Goal: Find specific page/section: Find specific page/section

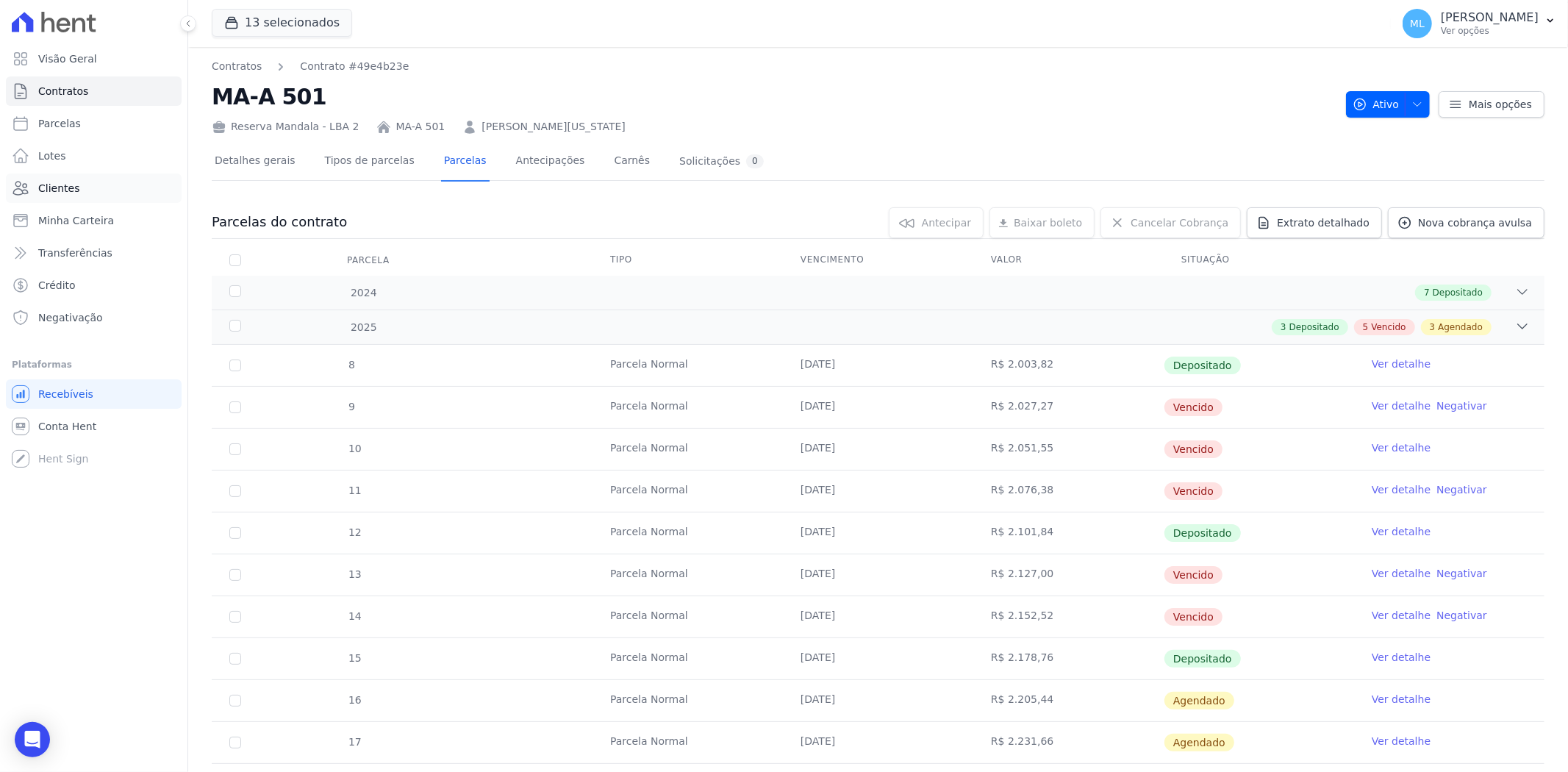
scroll to position [81, 0]
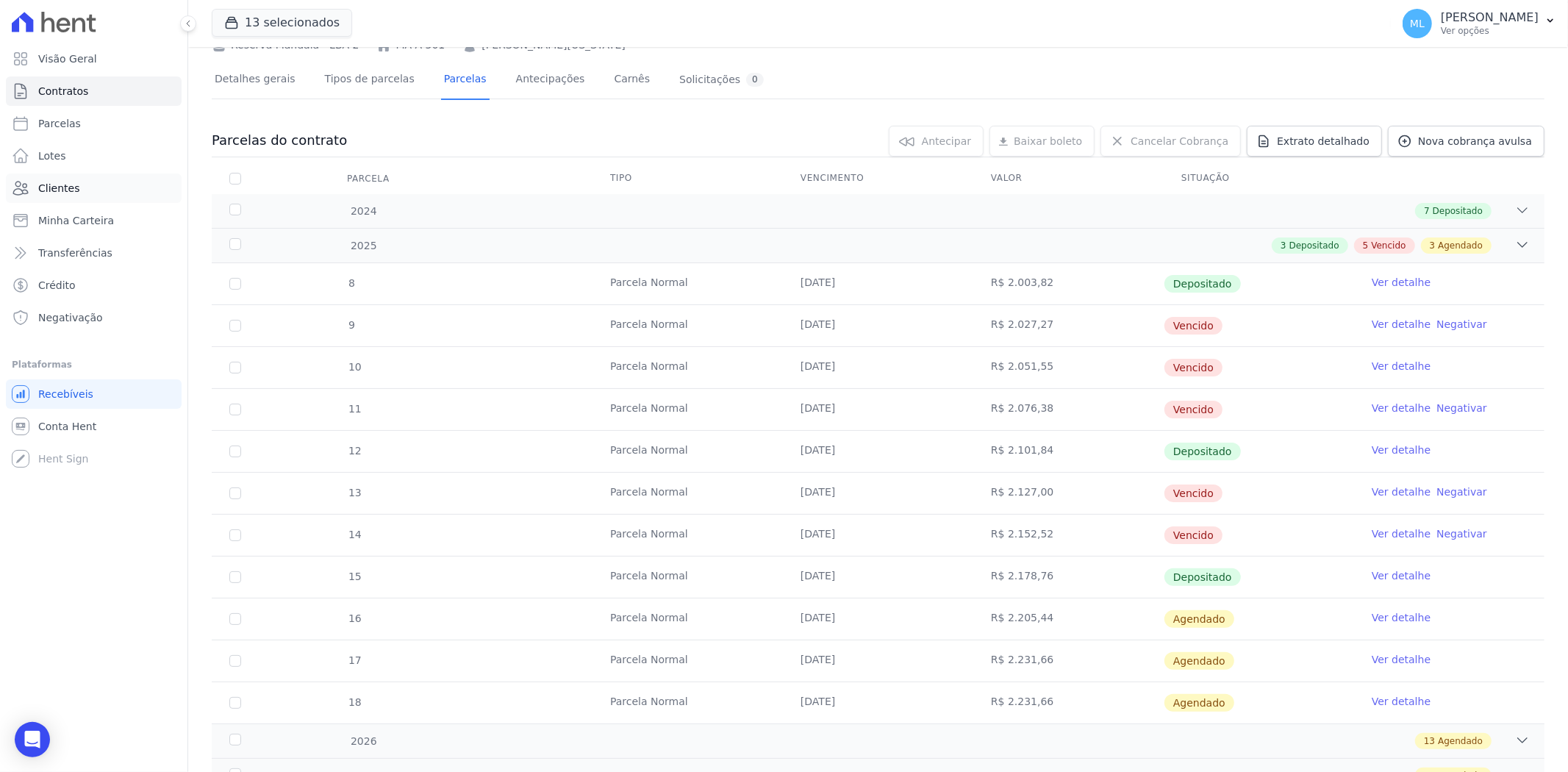
click at [94, 194] on link "Clientes" at bounding box center [93, 188] width 176 height 29
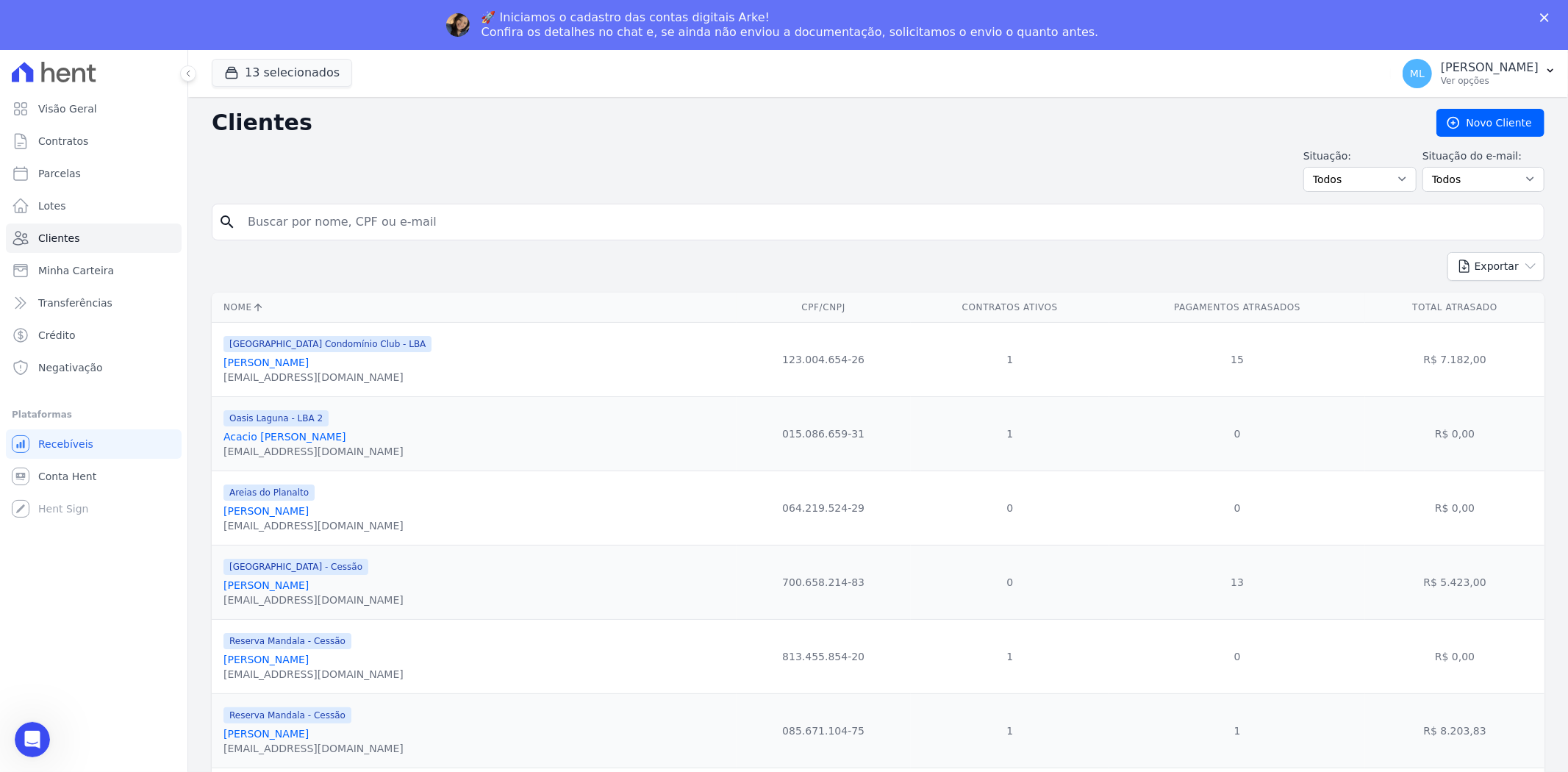
click at [358, 222] on input "search" at bounding box center [889, 221] width 1299 height 29
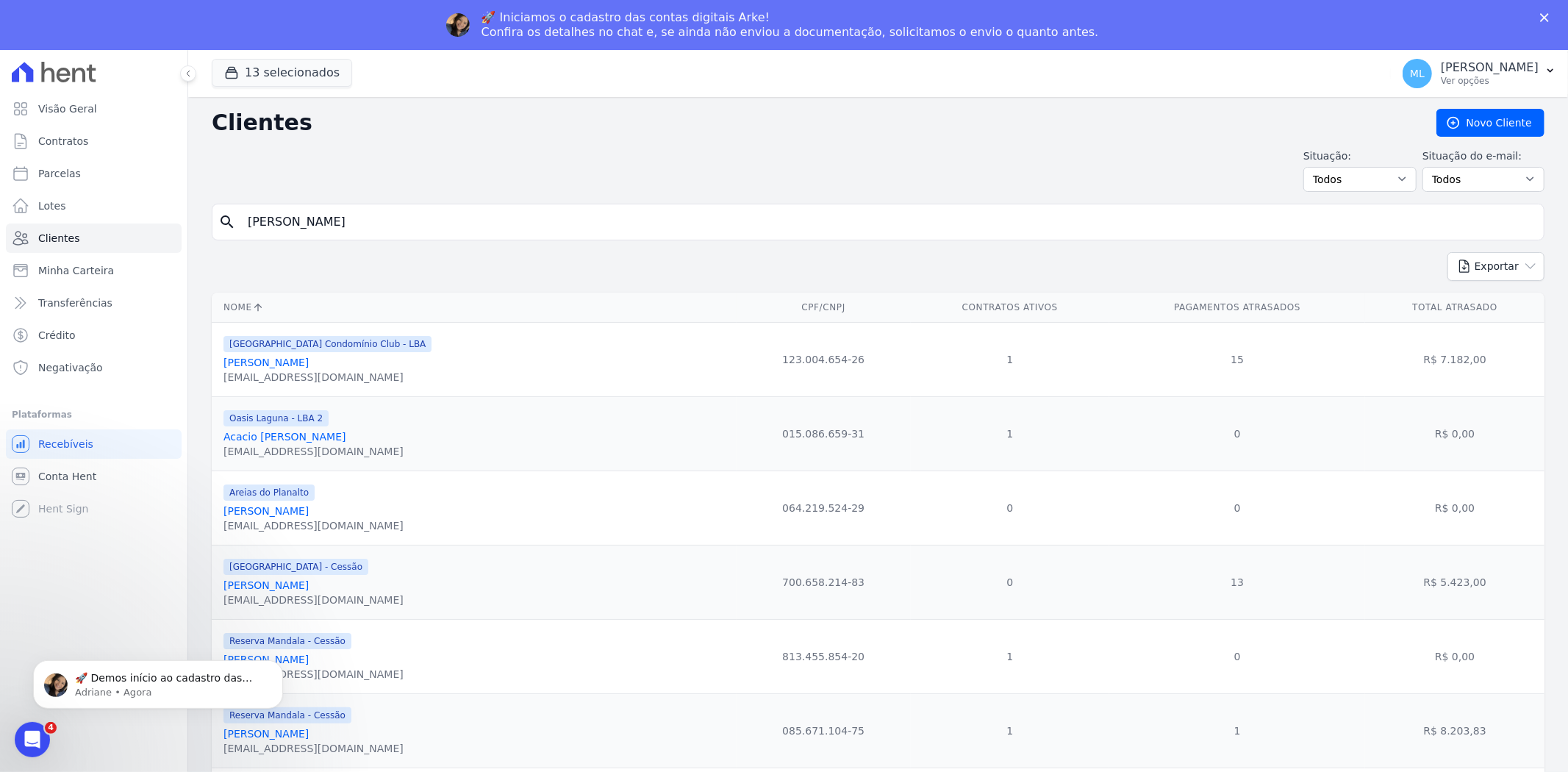
type input "[PERSON_NAME]"
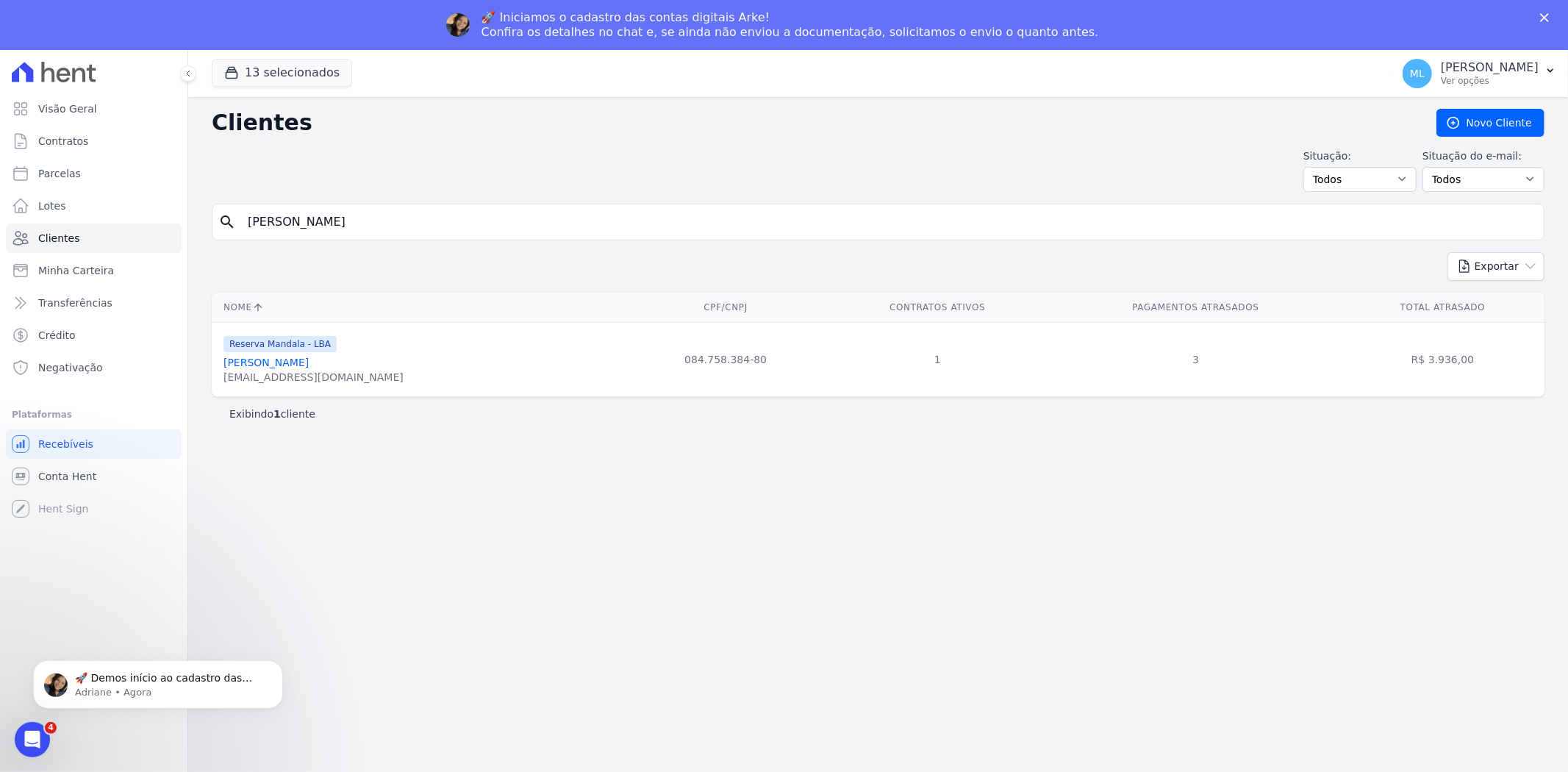
click at [309, 363] on link "[PERSON_NAME]" at bounding box center [266, 362] width 85 height 12
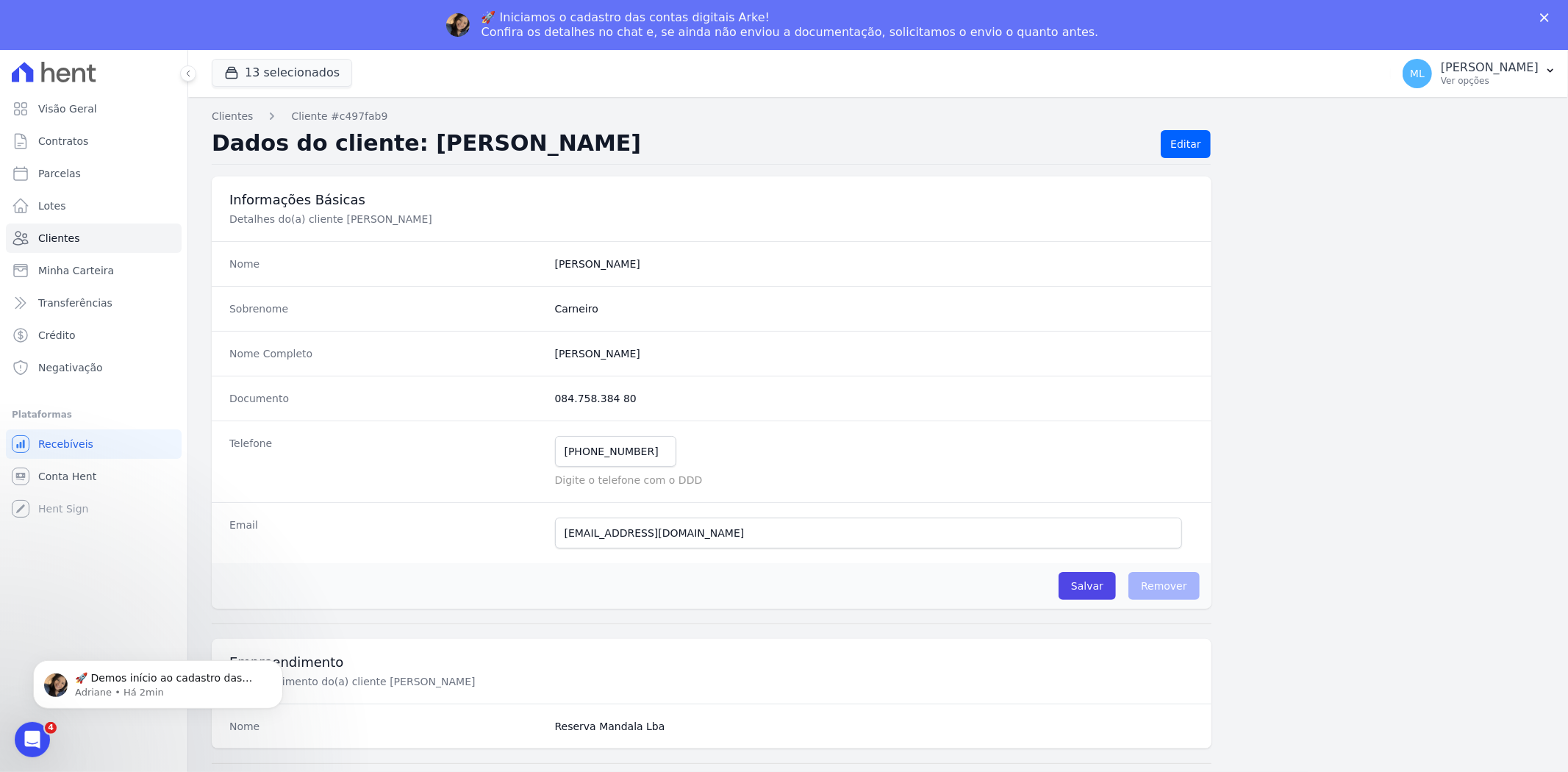
click at [1541, 16] on icon "Fechar" at bounding box center [1545, 18] width 9 height 9
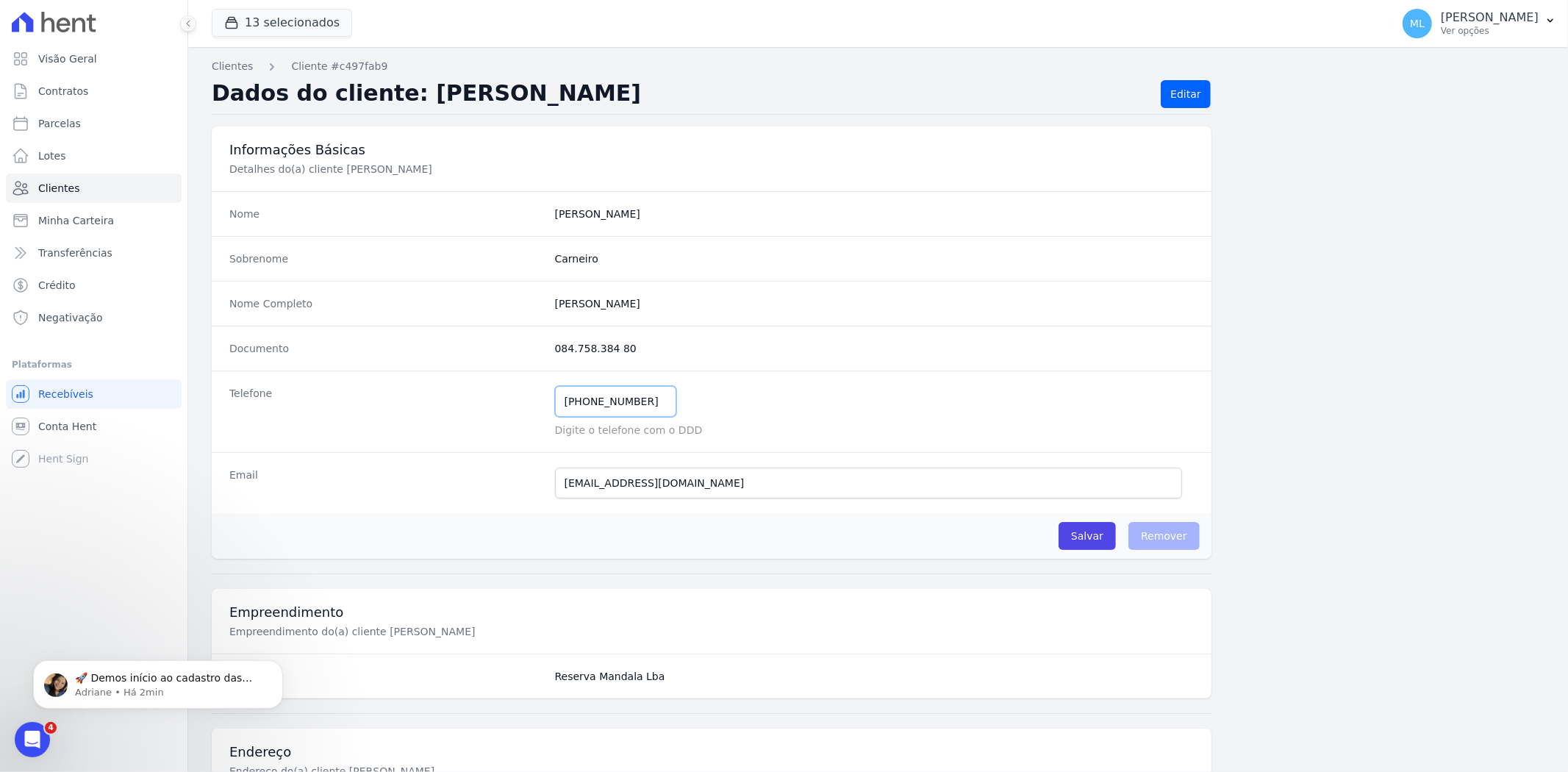
drag, startPoint x: 643, startPoint y: 403, endPoint x: 435, endPoint y: 376, distance: 209.7
click at [429, 385] on div "Telefone [PHONE_NUMBER] Mensagem de SMS ainda não enviada.. Mensagem de [PERSON…" at bounding box center [712, 411] width 1000 height 81
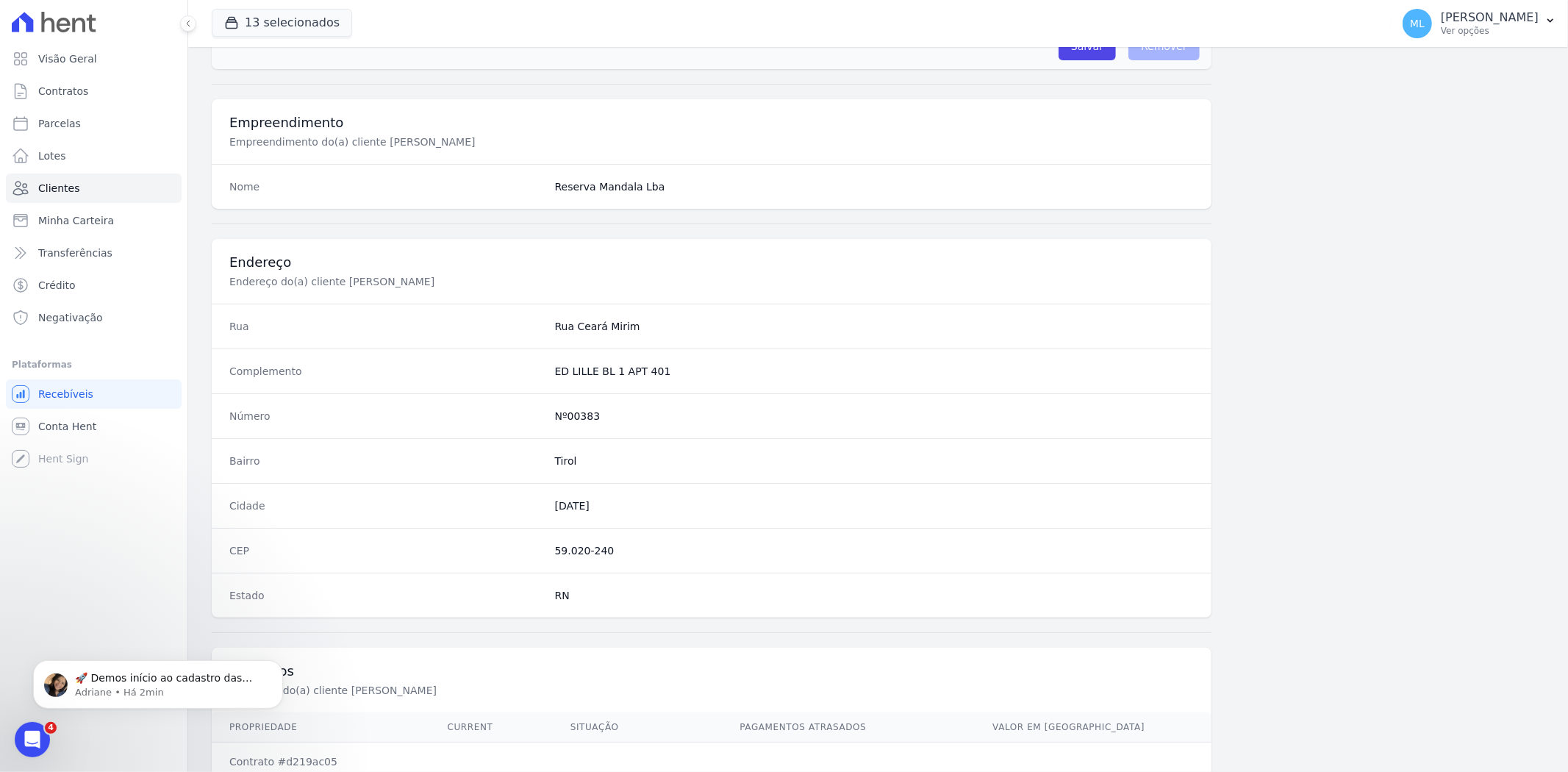
scroll to position [605, 0]
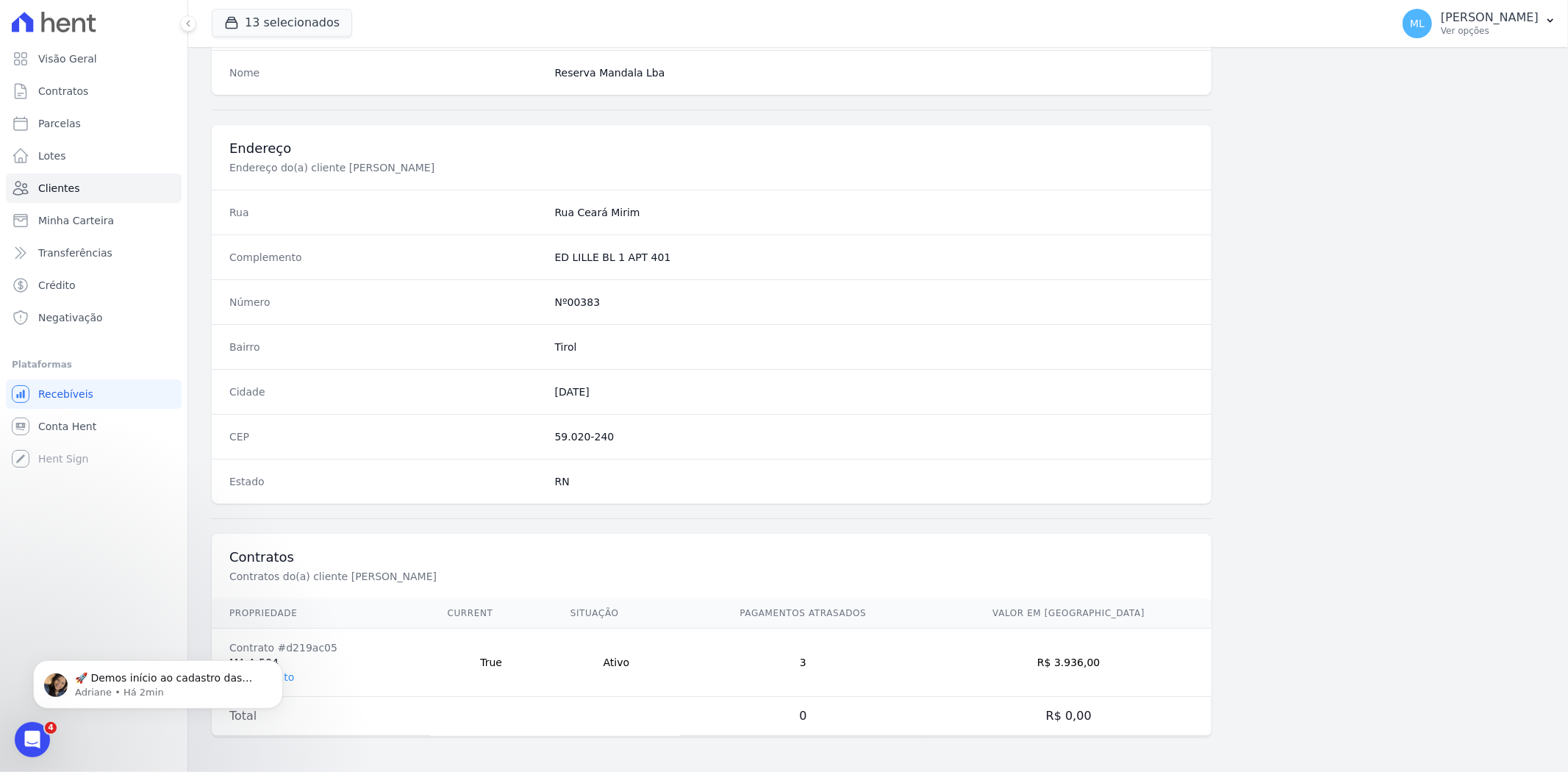
click at [285, 679] on body "🚀 Demos início ao cadastro das Contas Digitais Arke! Iniciamos a abertura para …" at bounding box center [158, 680] width 283 height 91
click at [283, 673] on div "🚀 Demos início ao cadastro das Contas Digitais Arke! Iniciamos a abertura para …" at bounding box center [158, 683] width 250 height 49
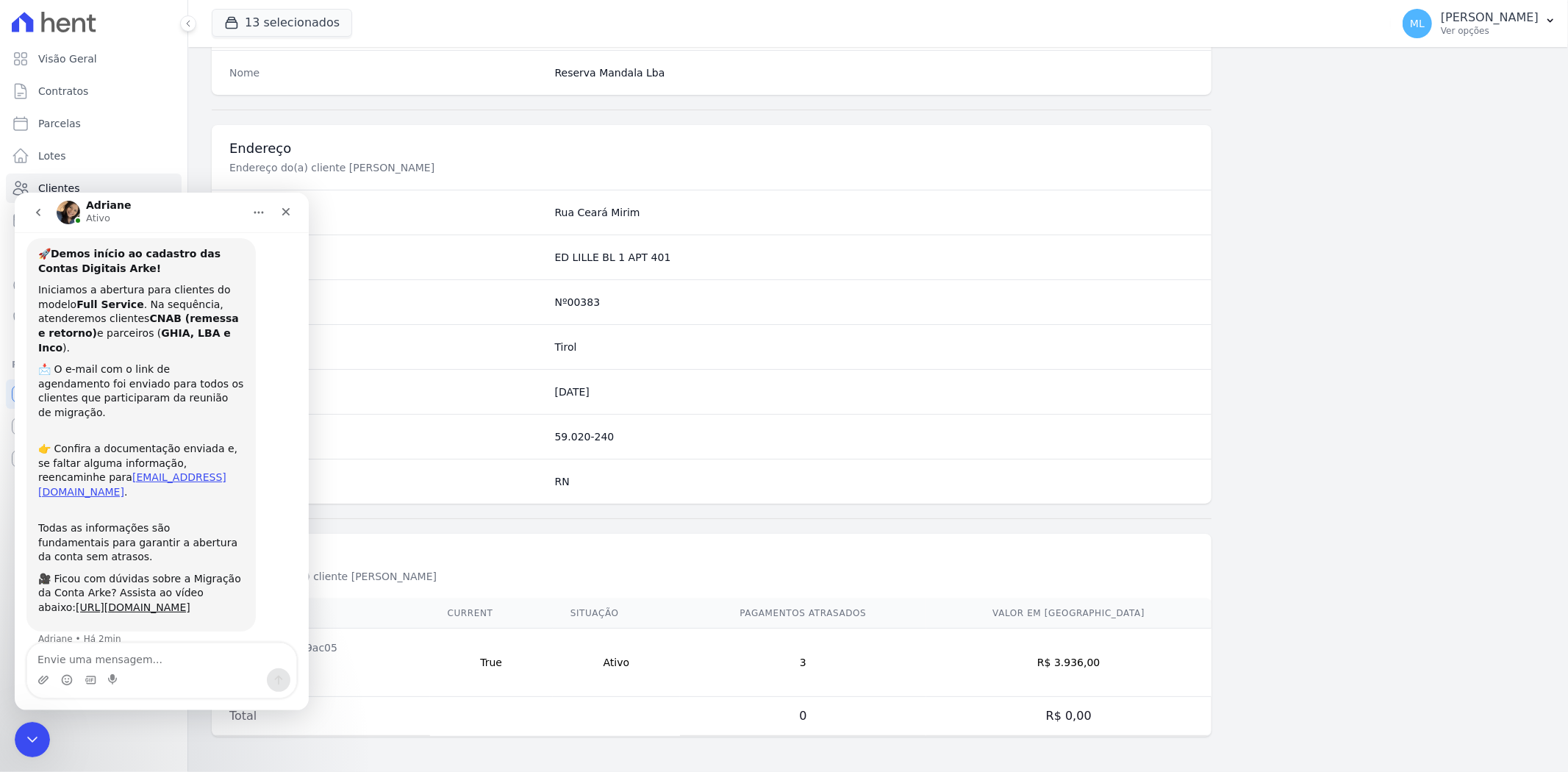
scroll to position [30, 0]
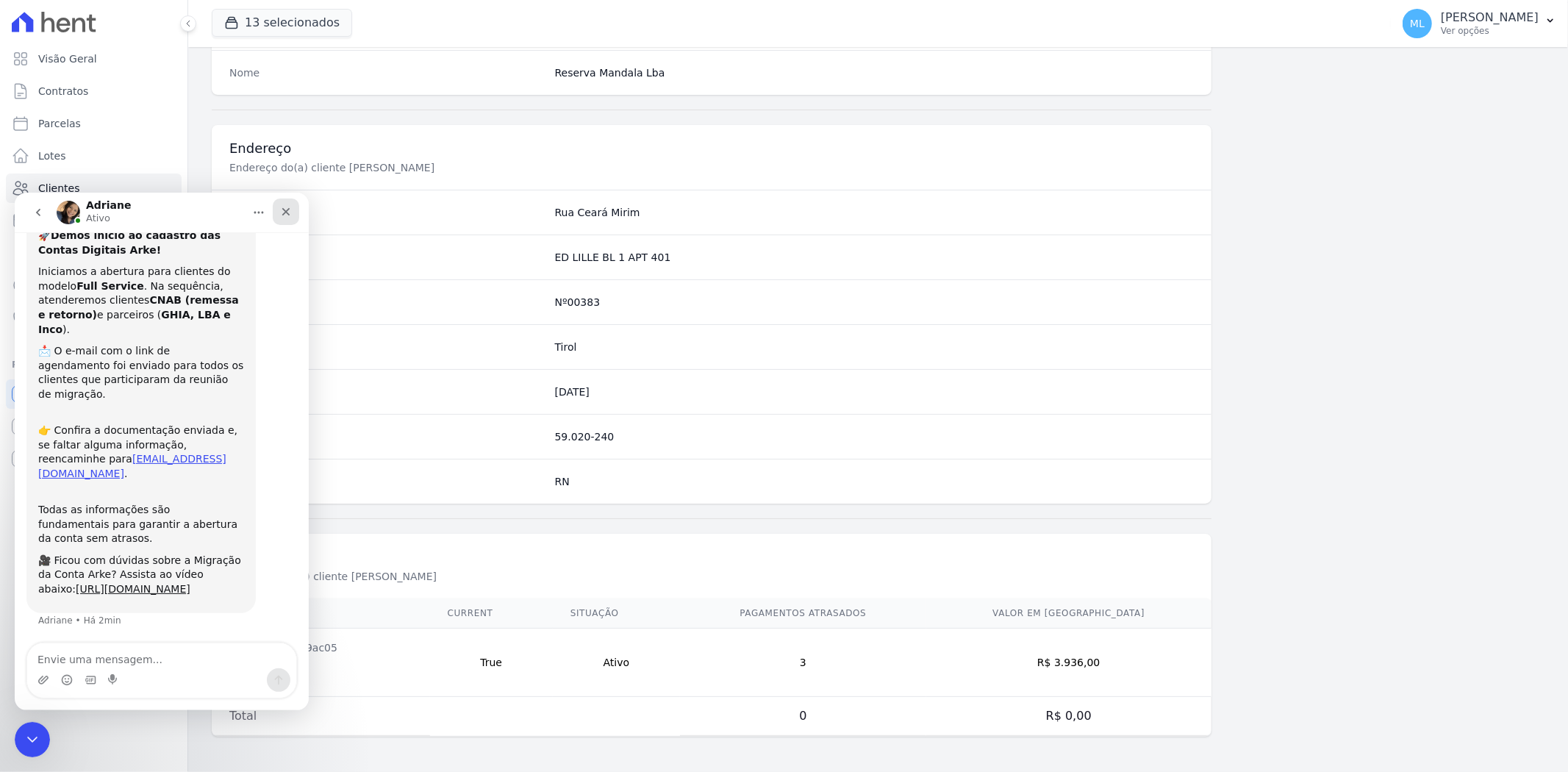
click at [281, 215] on icon "Fechar" at bounding box center [286, 211] width 12 height 12
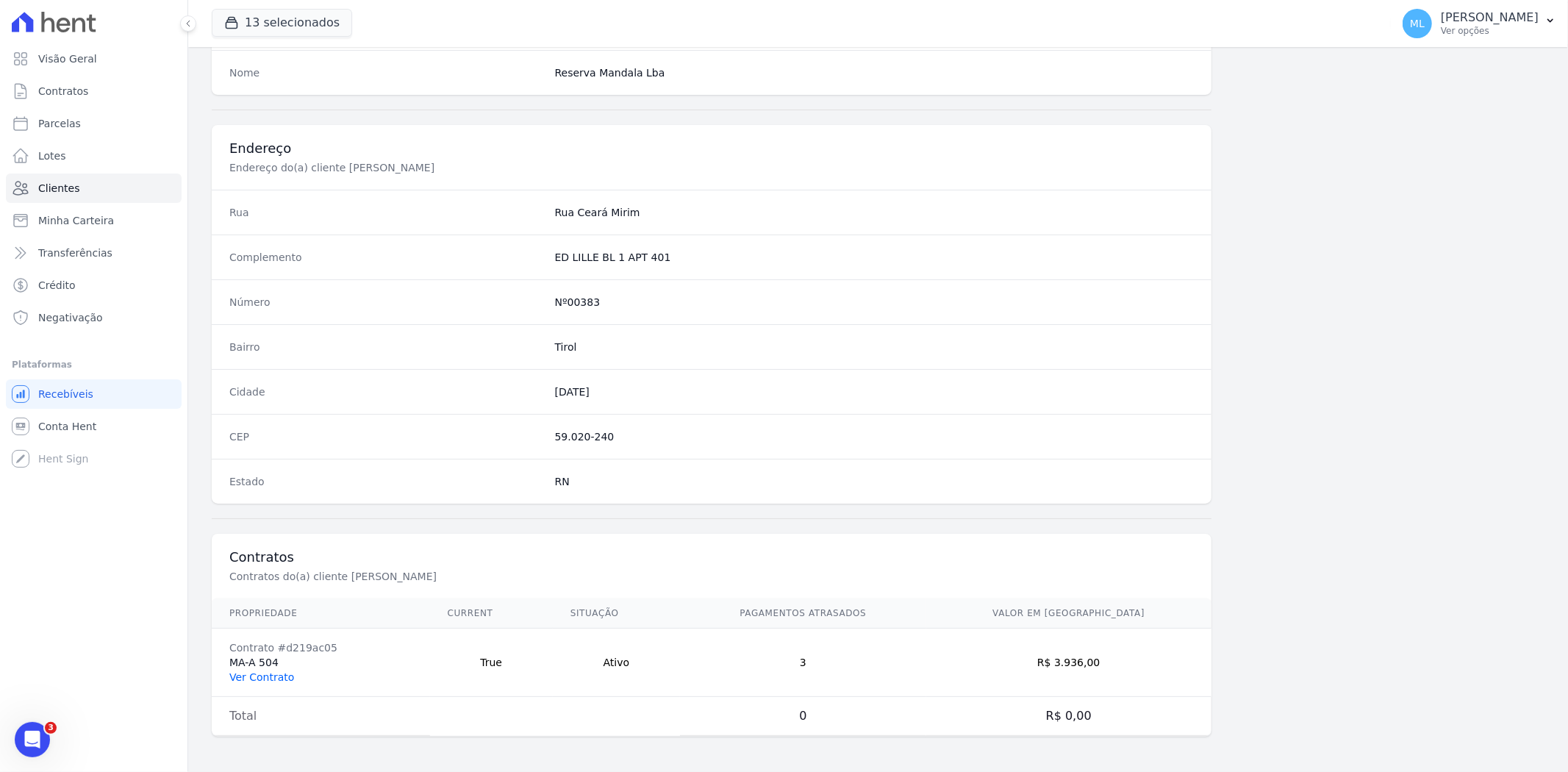
click at [275, 675] on link "Ver Contrato" at bounding box center [262, 677] width 65 height 12
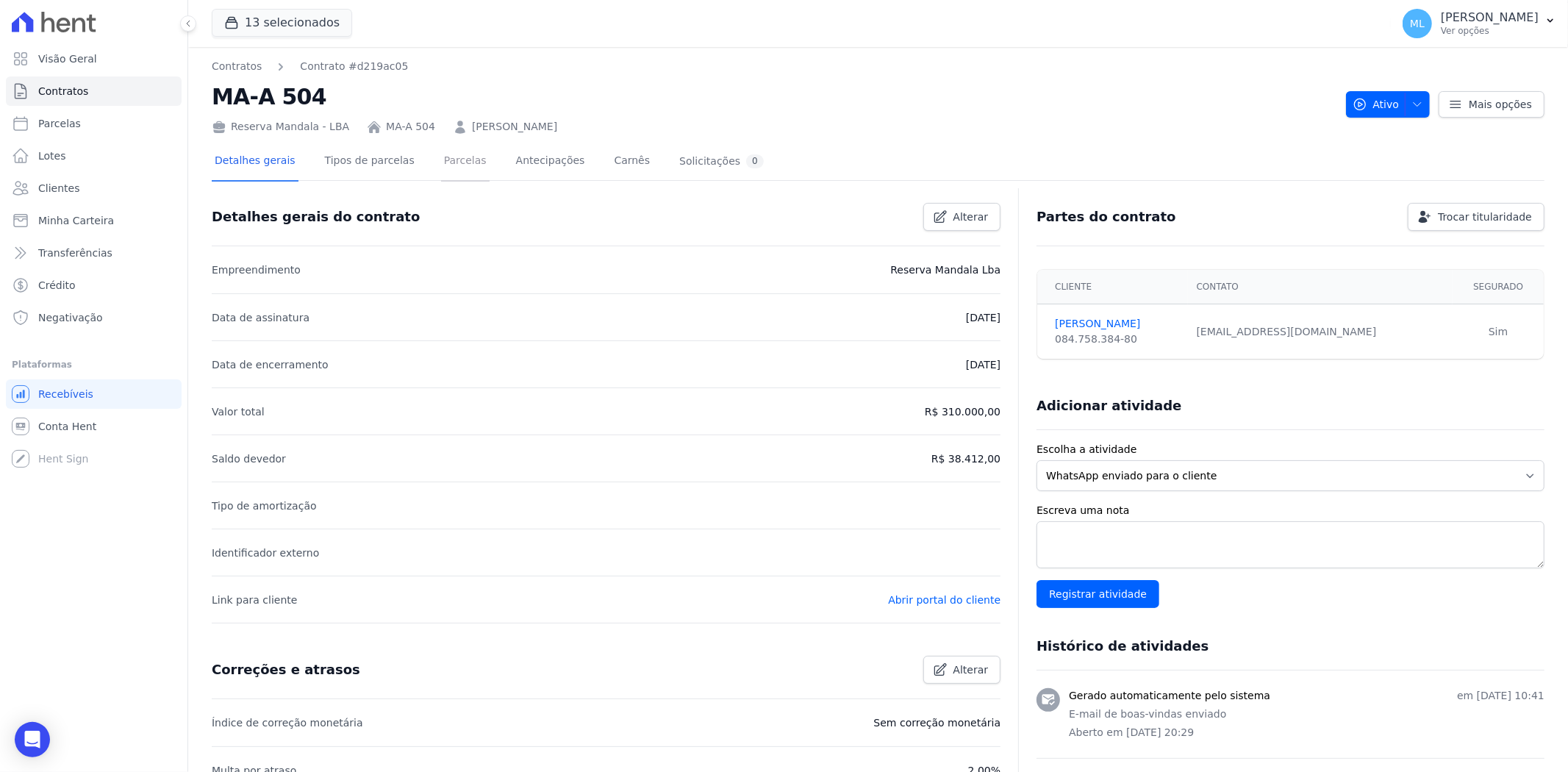
click at [442, 172] on link "Parcelas" at bounding box center [465, 162] width 49 height 39
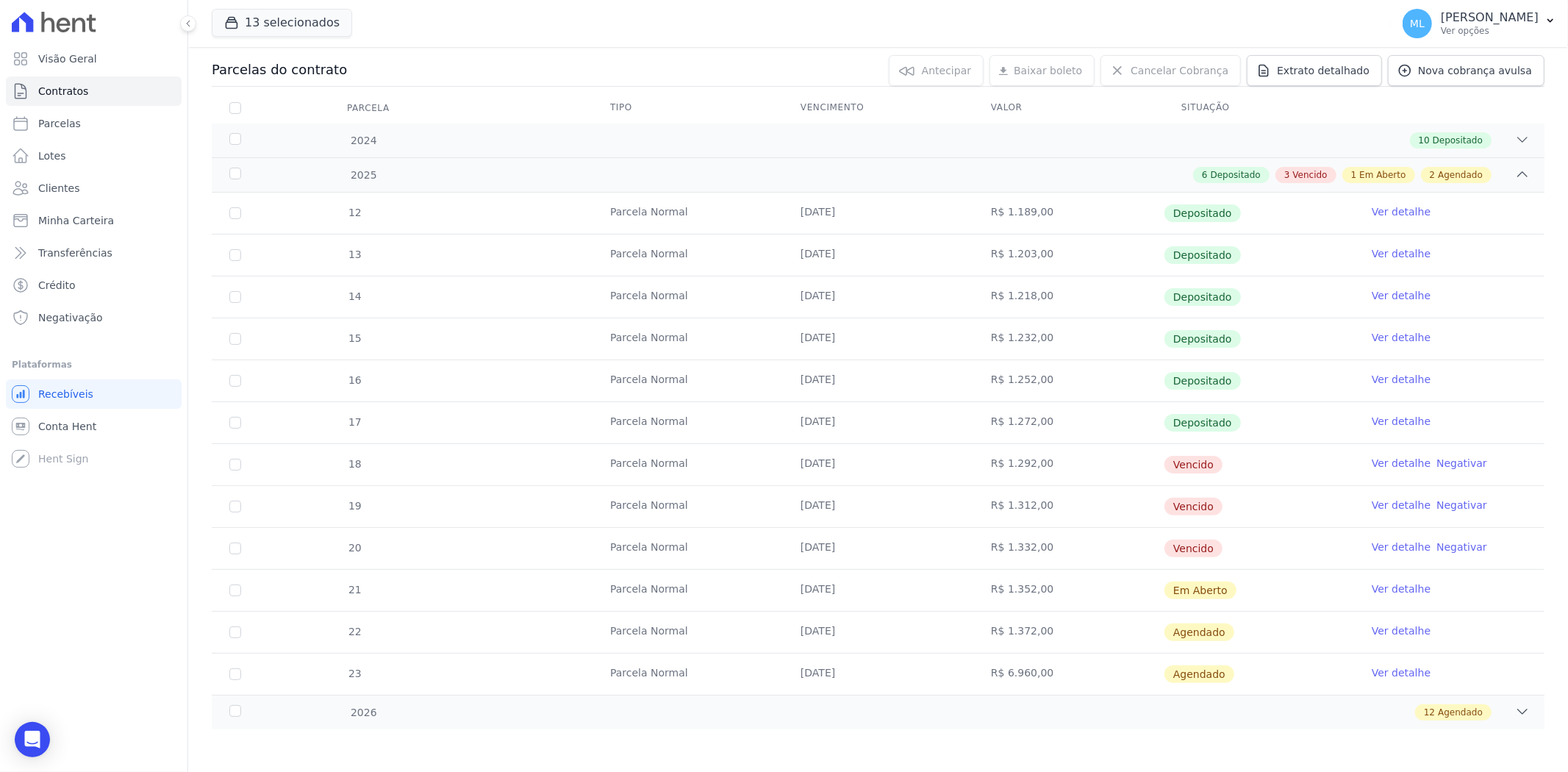
scroll to position [155, 0]
click at [91, 188] on link "Clientes" at bounding box center [93, 188] width 176 height 29
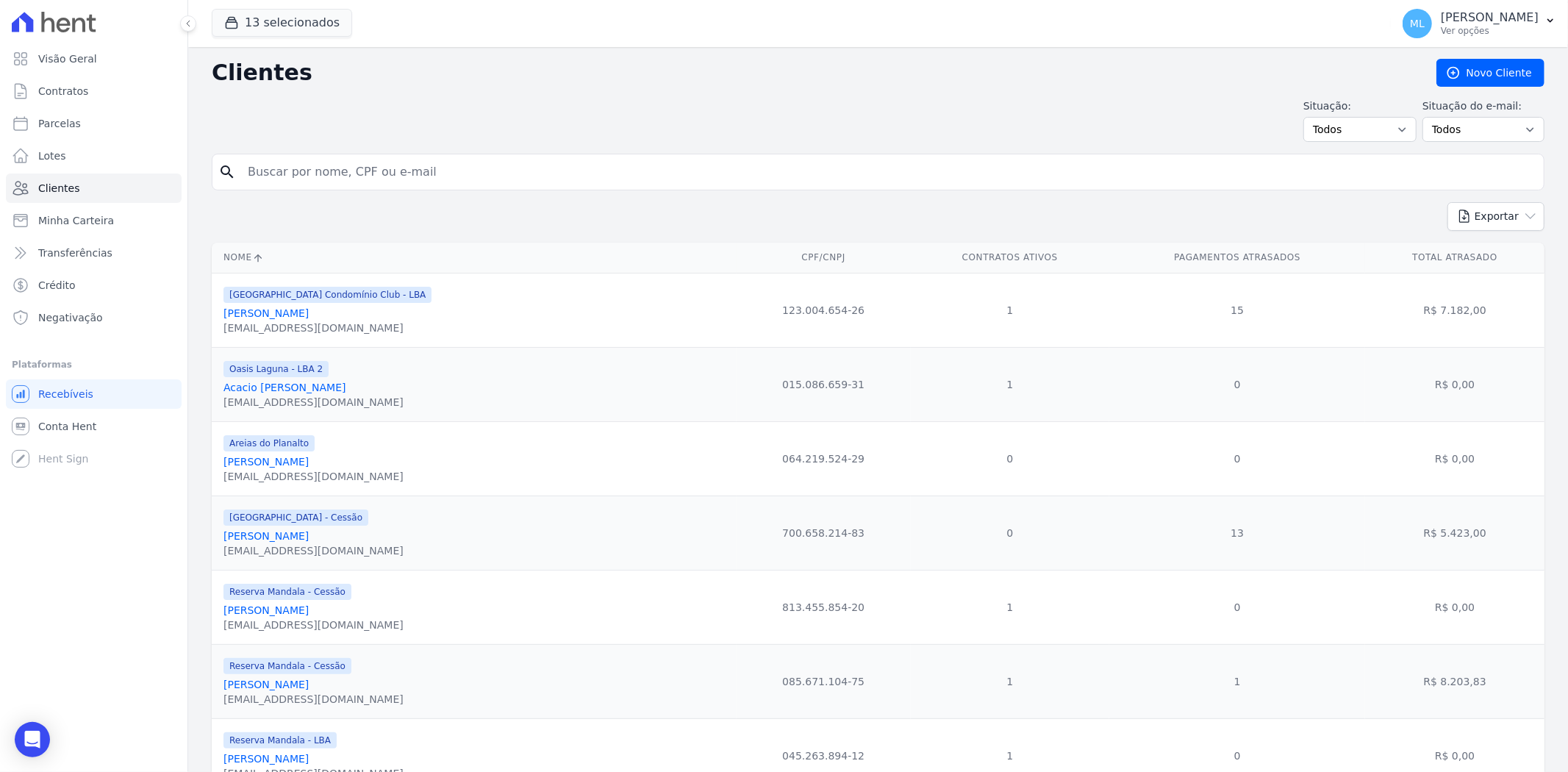
click at [425, 173] on input "search" at bounding box center [889, 171] width 1299 height 29
type input "[PERSON_NAME]"
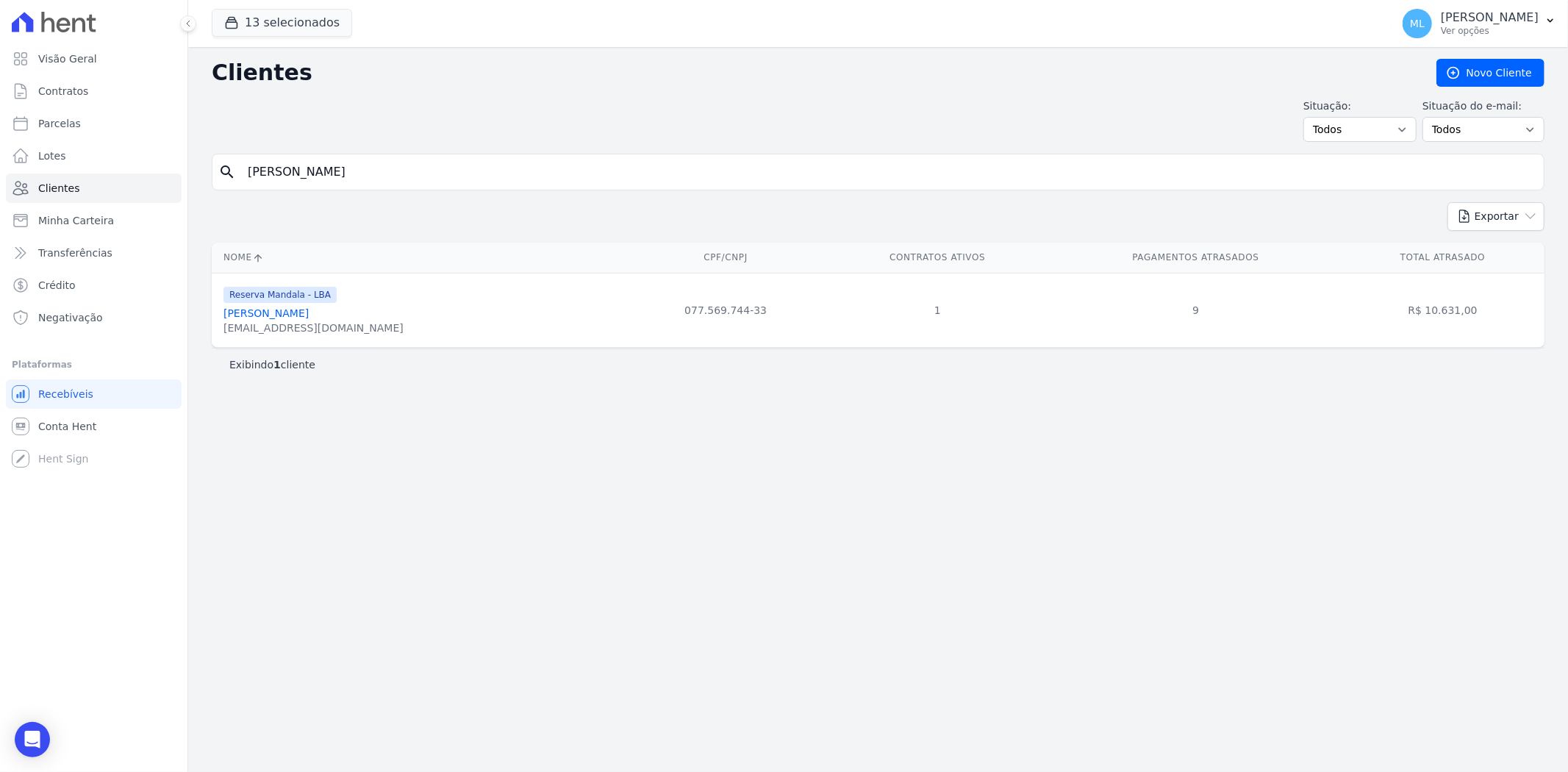
click at [307, 312] on link "[PERSON_NAME]" at bounding box center [266, 313] width 85 height 12
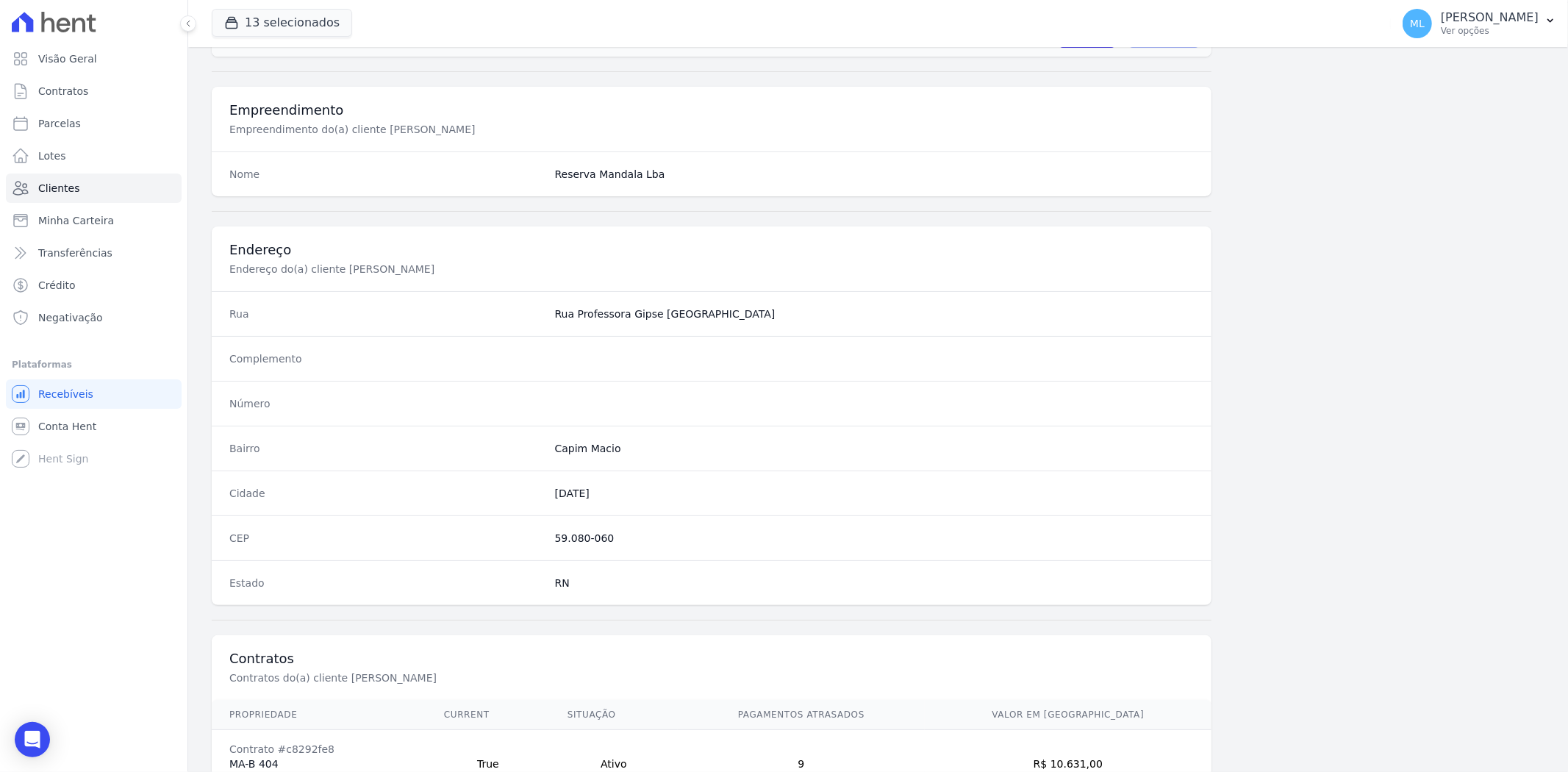
scroll to position [605, 0]
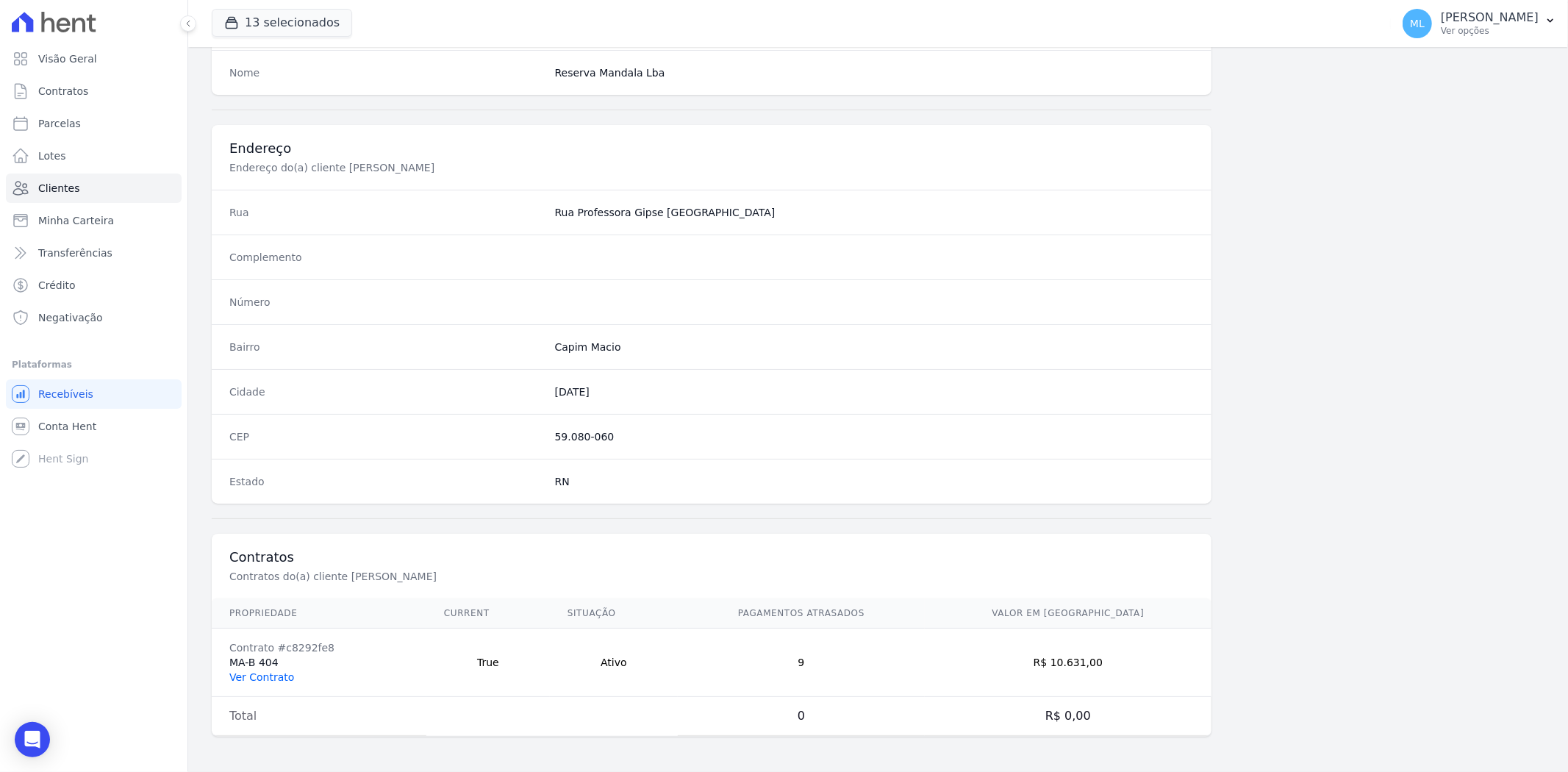
click at [283, 671] on link "Ver Contrato" at bounding box center [262, 677] width 65 height 12
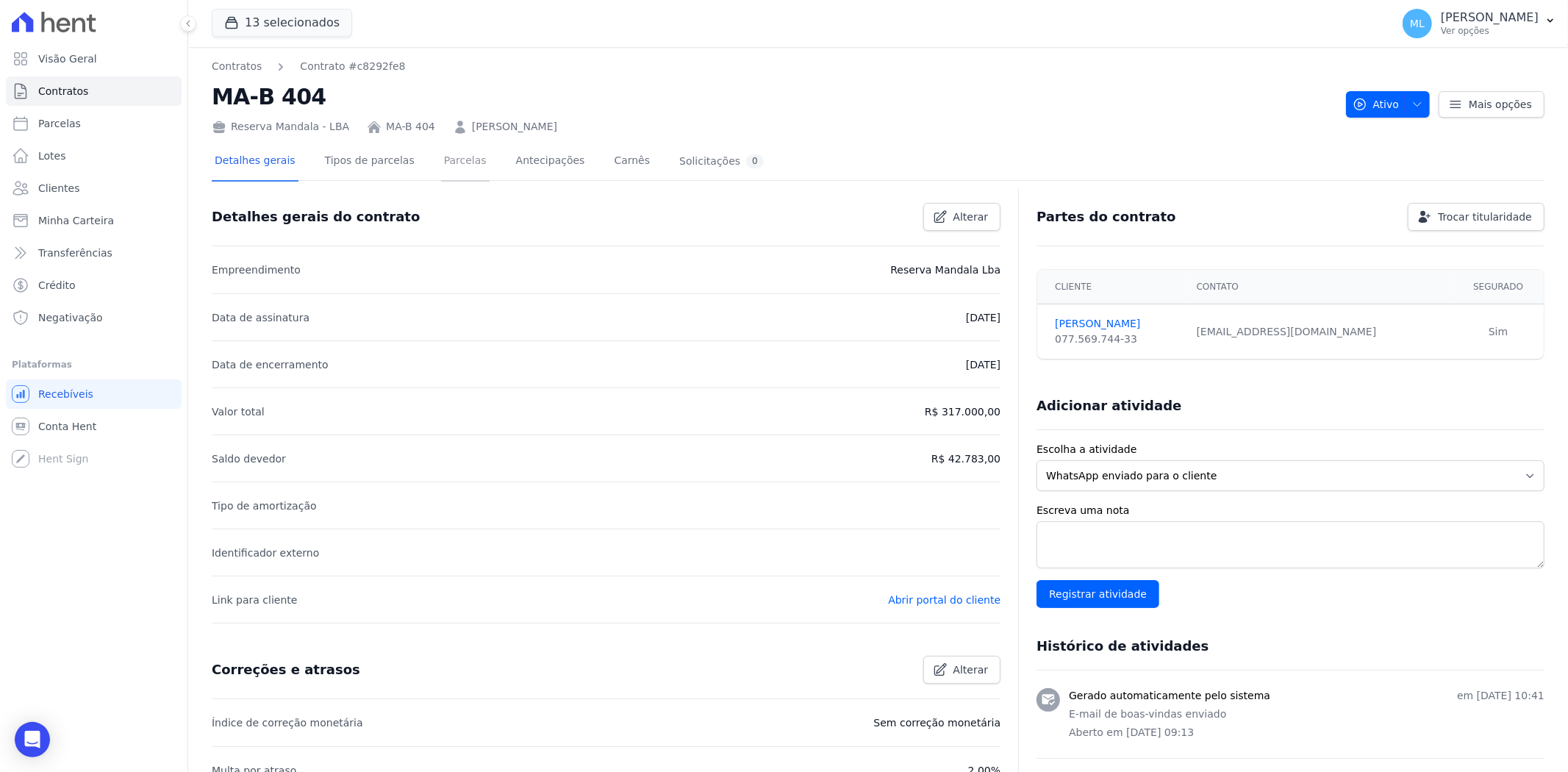
click at [441, 158] on link "Parcelas" at bounding box center [465, 162] width 49 height 39
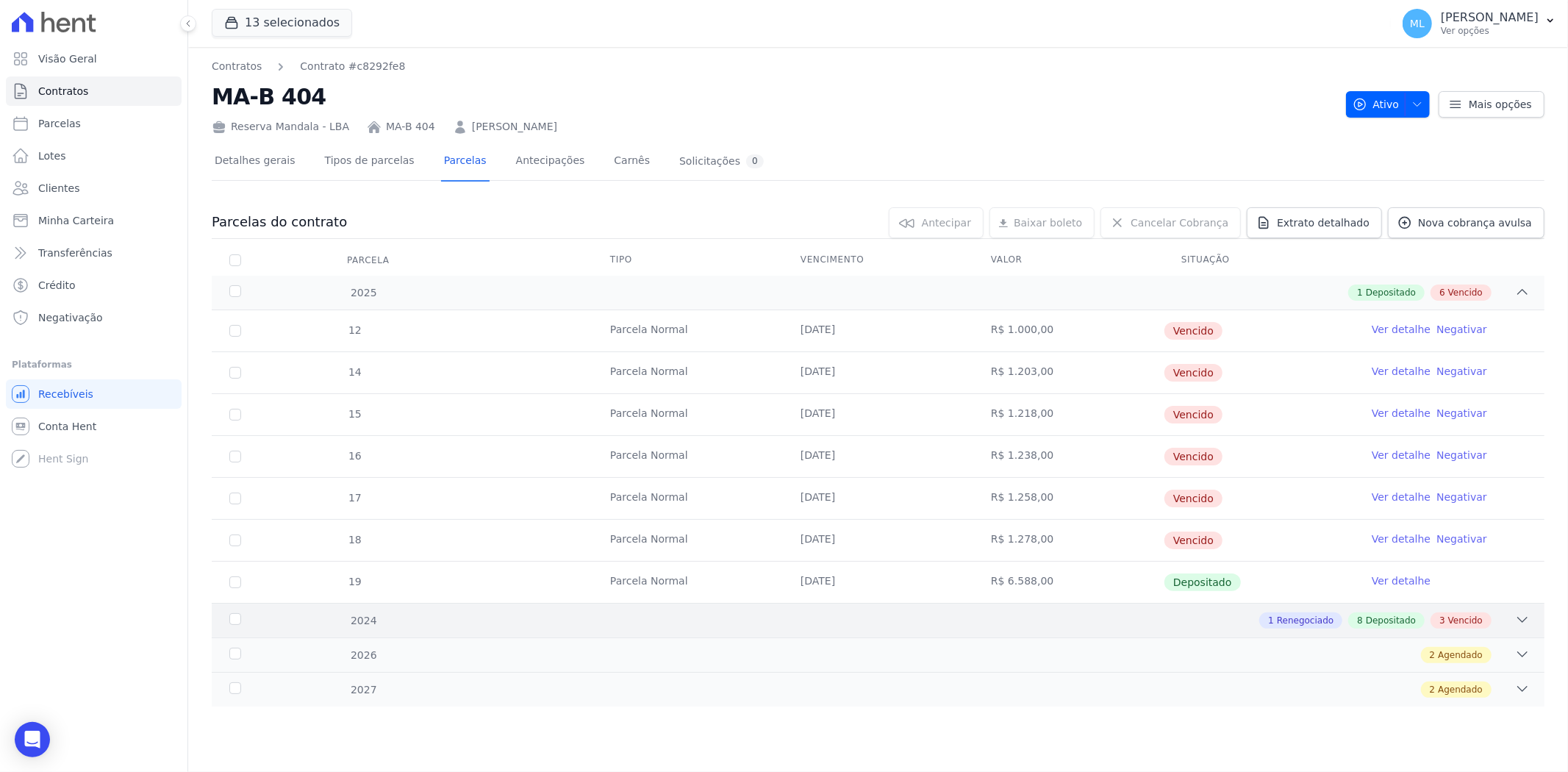
click at [505, 620] on div "1 Renegociado 8 Depositado 3 Vencido" at bounding box center [944, 620] width 1173 height 16
